Goal: Task Accomplishment & Management: Use online tool/utility

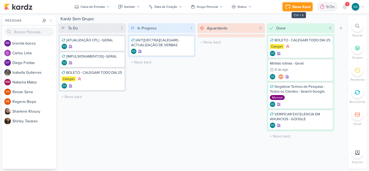
click at [298, 5] on div "Novo Kard" at bounding box center [301, 7] width 18 height 6
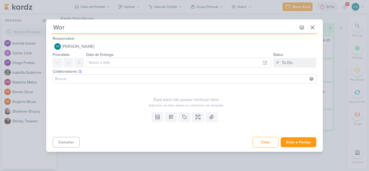
type input "Work"
type input "WorkShop"
click at [283, 61] on div "To Do" at bounding box center [286, 62] width 11 height 6
click at [284, 81] on div "In Progress" at bounding box center [286, 84] width 19 height 6
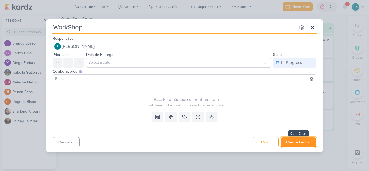
click at [291, 140] on button "Criar e Fechar" at bounding box center [298, 142] width 36 height 10
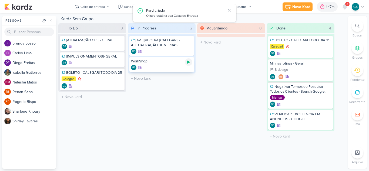
click at [189, 64] on icon at bounding box center [188, 62] width 4 height 4
